Goal: Find specific page/section: Find specific page/section

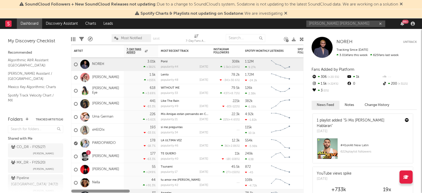
type input "[PERSON_NAME] [PERSON_NAME]"
click at [308, 24] on input "[PERSON_NAME] [PERSON_NAME]" at bounding box center [345, 24] width 79 height 7
